Goal: Check status: Check status

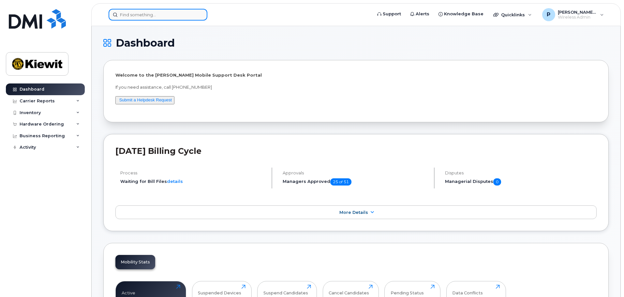
click at [142, 15] on input at bounding box center [158, 15] width 99 height 12
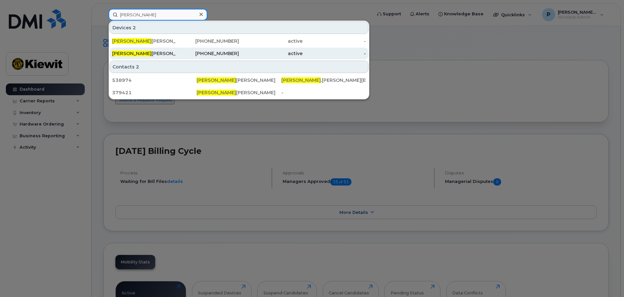
type input "[PERSON_NAME]"
click at [151, 53] on div "ESTELLA BROOKS" at bounding box center [144, 53] width 64 height 7
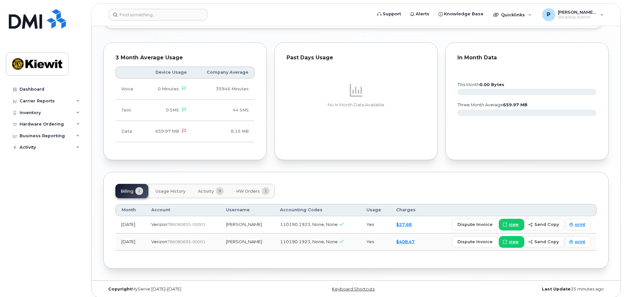
scroll to position [629, 0]
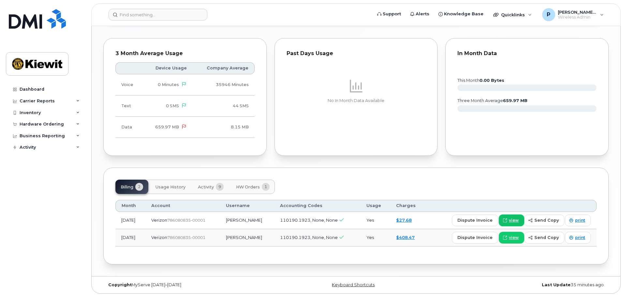
click at [513, 220] on span "view" at bounding box center [514, 221] width 10 height 6
click at [411, 237] on link "$408.47" at bounding box center [405, 237] width 19 height 5
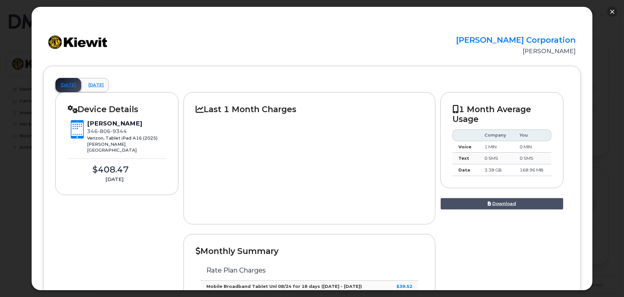
click at [617, 10] on button "button" at bounding box center [612, 12] width 10 height 10
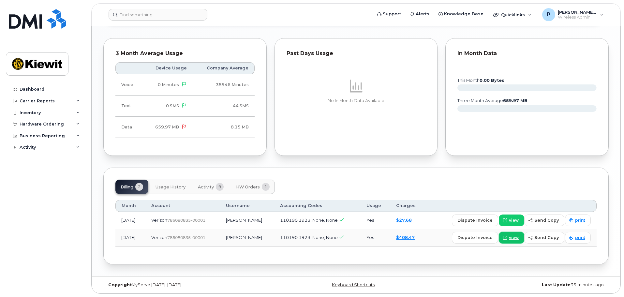
click at [523, 241] on link "view" at bounding box center [511, 238] width 25 height 12
click at [239, 186] on span "HW Orders" at bounding box center [248, 187] width 24 height 5
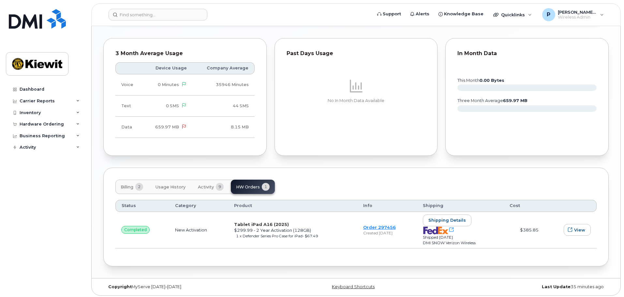
click at [219, 184] on span "9" at bounding box center [220, 187] width 8 height 8
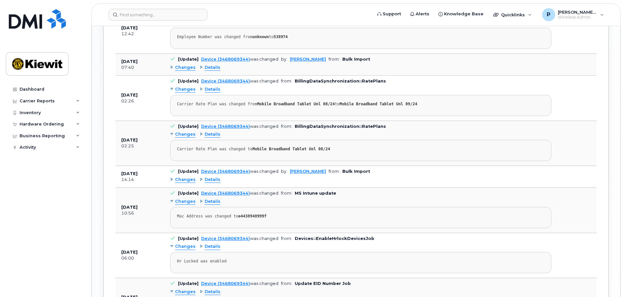
scroll to position [760, 0]
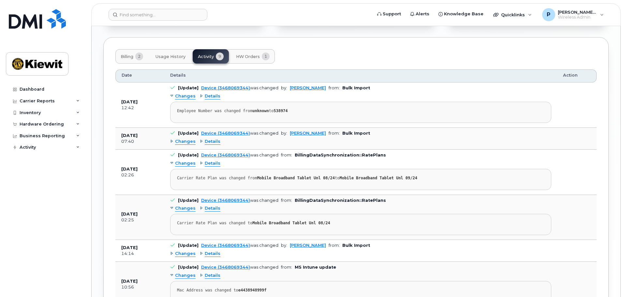
click at [171, 57] on span "Usage History" at bounding box center [171, 56] width 30 height 5
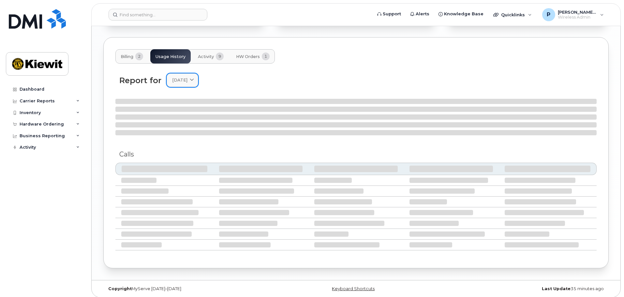
scroll to position [758, 0]
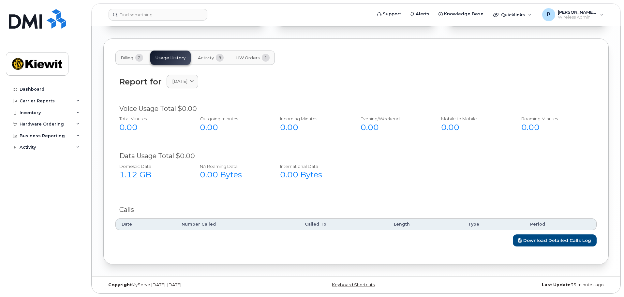
click at [129, 55] on span "Billing" at bounding box center [127, 57] width 13 height 5
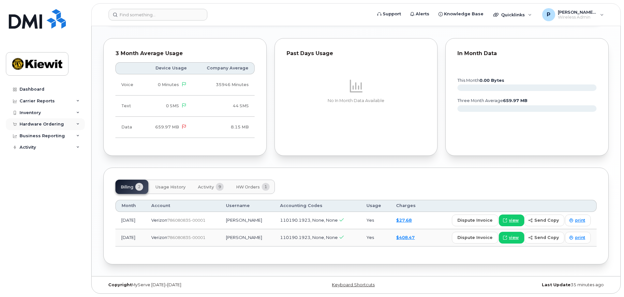
click at [68, 125] on div "Hardware Ordering" at bounding box center [45, 124] width 79 height 12
click at [515, 220] on span "view" at bounding box center [514, 221] width 10 height 6
click at [514, 233] on link "view" at bounding box center [511, 238] width 25 height 12
